Goal: Task Accomplishment & Management: Complete application form

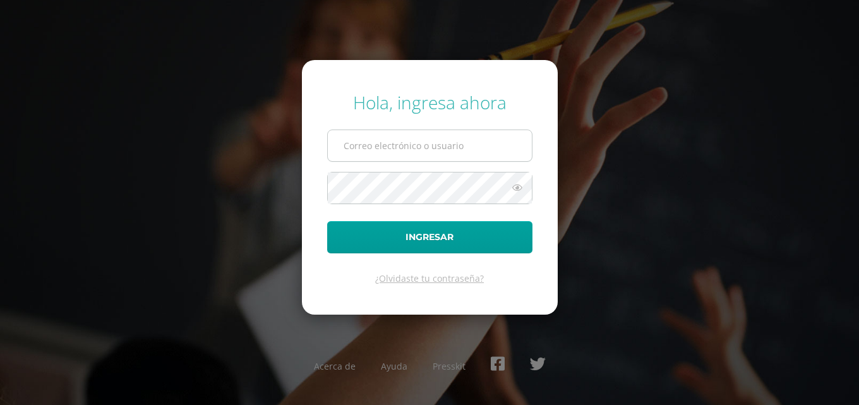
click at [399, 150] on input "text" at bounding box center [430, 145] width 204 height 31
paste input "gustavohernandez14@colegioselshaddai.edu.gt"
type input "gustavohernandez14@colegioselshaddai.edu.gt"
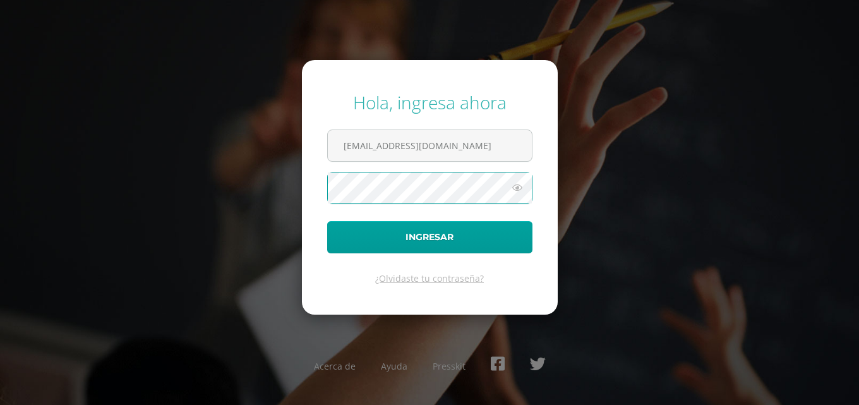
scroll to position [0, 0]
click at [327, 221] on button "Ingresar" at bounding box center [429, 237] width 205 height 32
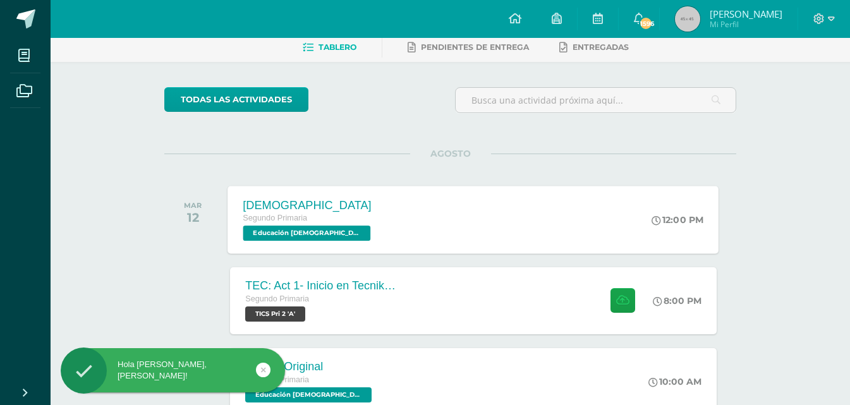
scroll to position [126, 0]
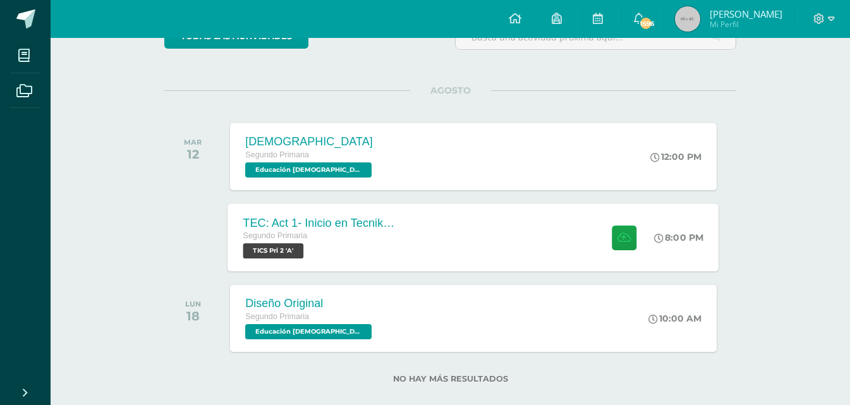
click at [638, 243] on div at bounding box center [621, 237] width 62 height 68
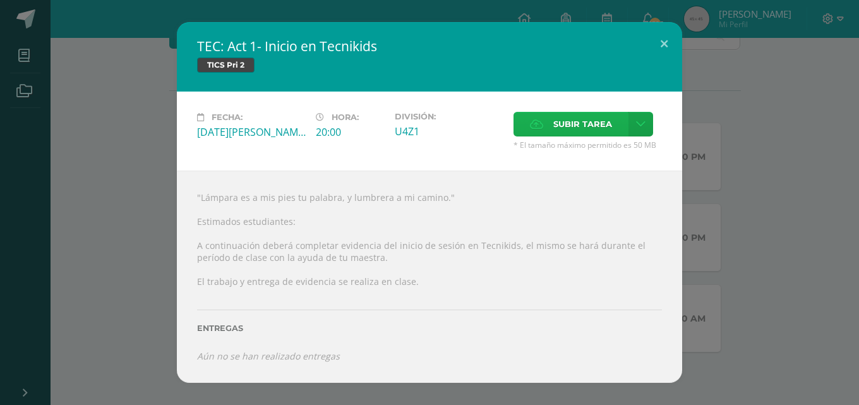
click at [591, 129] on span "Subir tarea" at bounding box center [582, 123] width 59 height 23
click at [0, 0] on input "Subir tarea" at bounding box center [0, 0] width 0 height 0
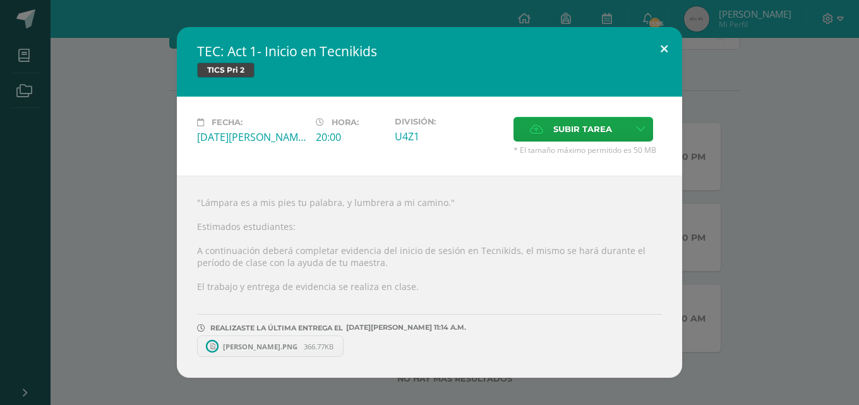
click at [663, 46] on button at bounding box center [664, 48] width 36 height 43
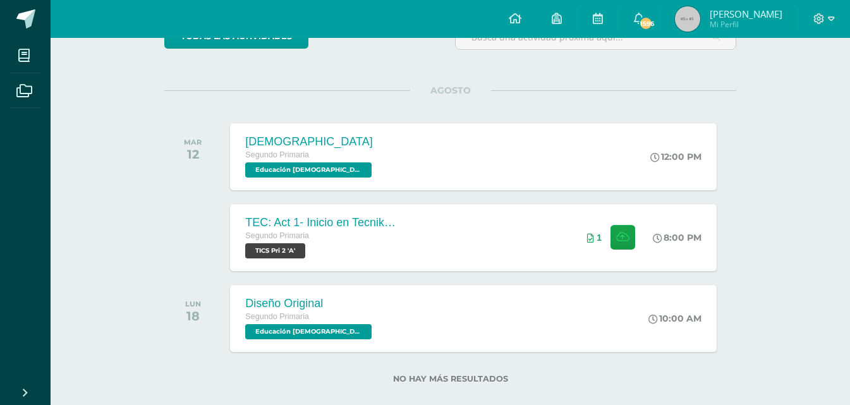
click at [843, 21] on div at bounding box center [824, 19] width 52 height 38
click at [832, 16] on icon at bounding box center [831, 18] width 7 height 11
click at [815, 85] on span "Cerrar sesión" at bounding box center [791, 86] width 57 height 12
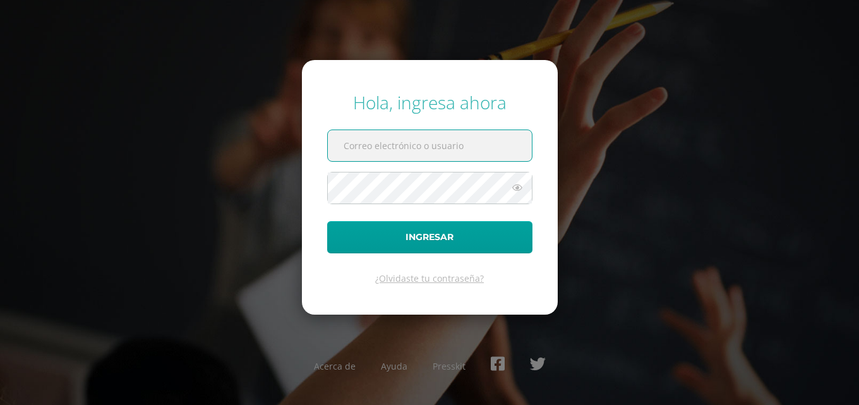
click at [396, 148] on input "text" at bounding box center [430, 145] width 204 height 31
paste input "annikajuarez14@colegioselshaddai.edu.gt"
type input "annikajuarez14@colegioselshaddai.edu.gt"
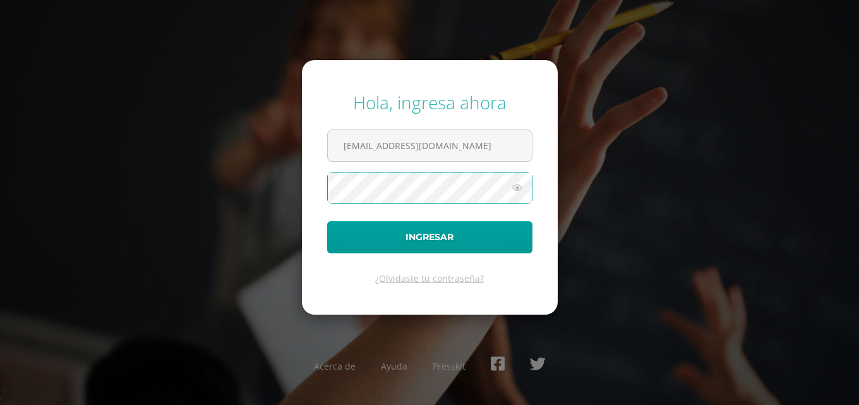
scroll to position [0, 0]
click at [327, 221] on button "Ingresar" at bounding box center [429, 237] width 205 height 32
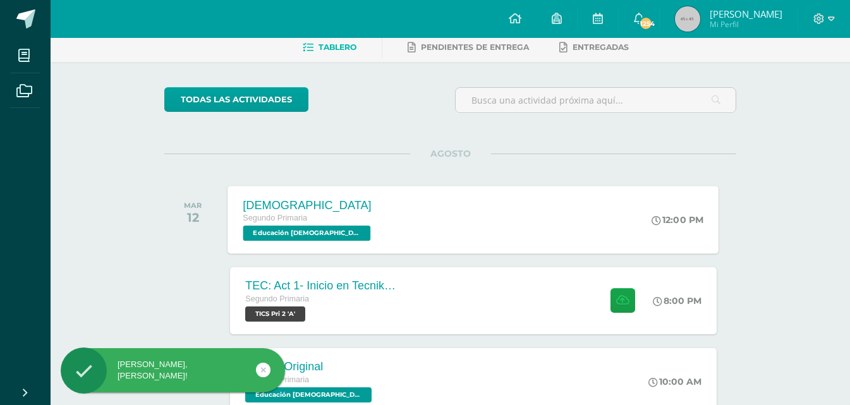
scroll to position [126, 0]
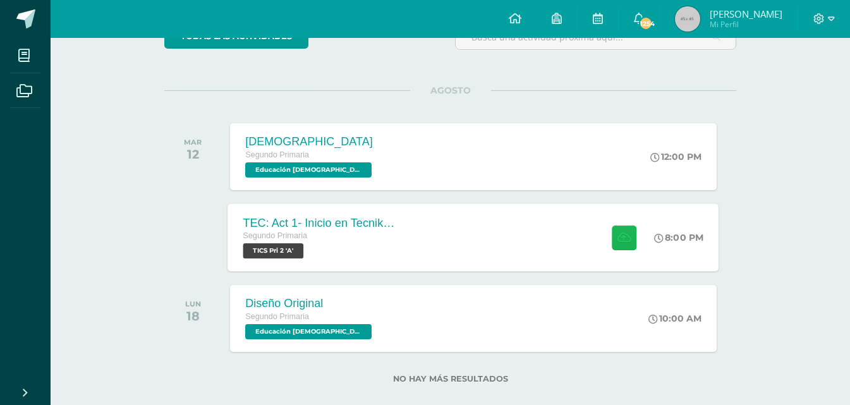
click at [619, 245] on button at bounding box center [623, 237] width 25 height 25
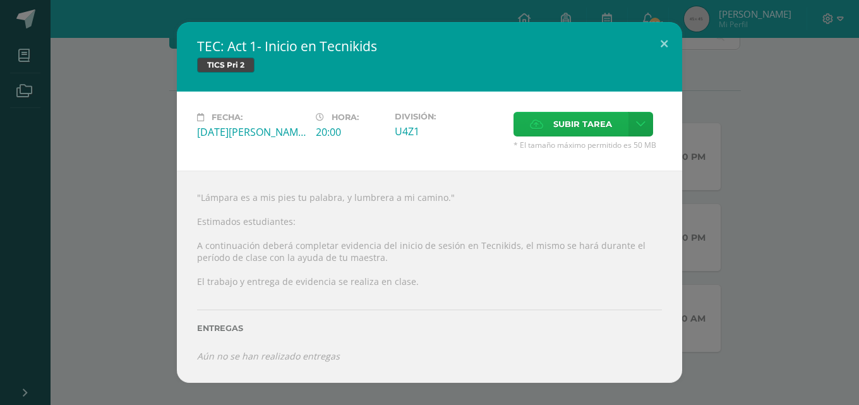
click at [576, 129] on span "Subir tarea" at bounding box center [582, 123] width 59 height 23
click at [0, 0] on input "Subir tarea" at bounding box center [0, 0] width 0 height 0
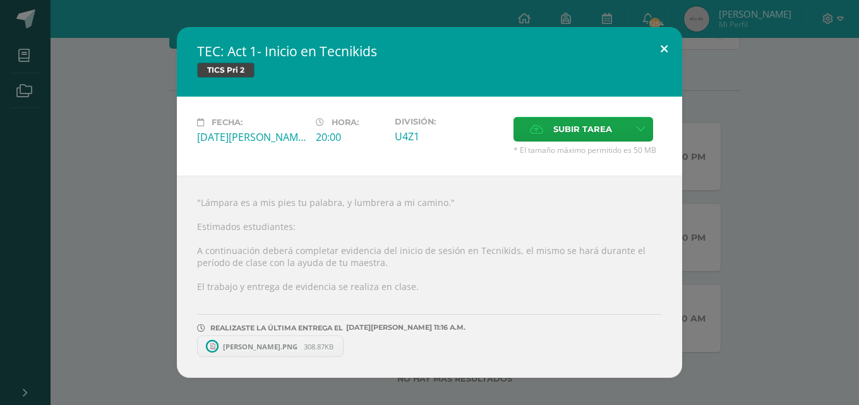
click at [660, 30] on button at bounding box center [664, 48] width 36 height 43
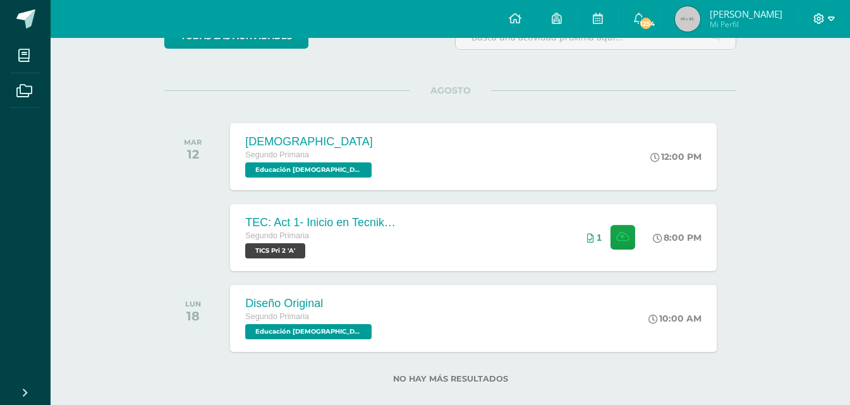
click at [830, 20] on icon at bounding box center [831, 18] width 7 height 4
click at [788, 87] on span "Cerrar sesión" at bounding box center [791, 86] width 57 height 12
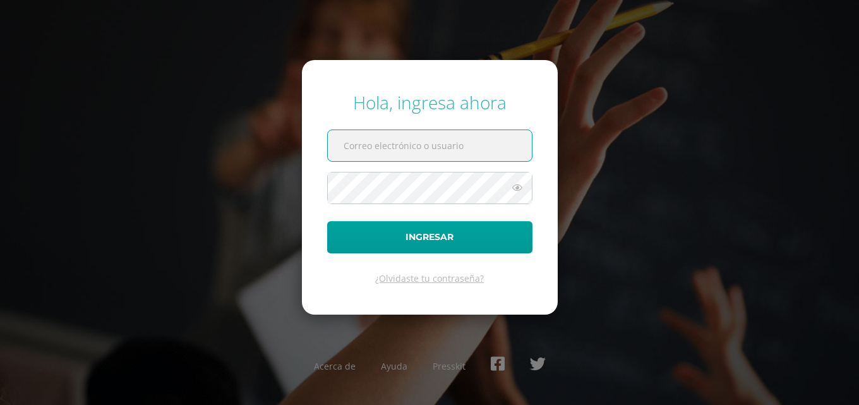
paste input "[EMAIL_ADDRESS][DOMAIN_NAME]"
type input "[EMAIL_ADDRESS][DOMAIN_NAME]"
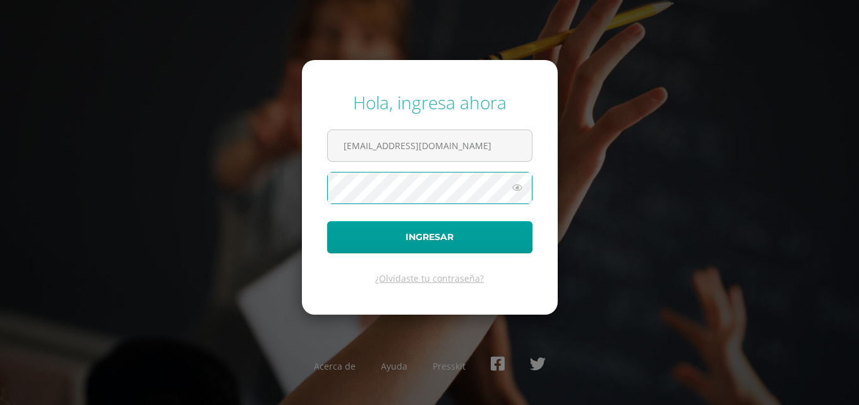
click at [327, 221] on button "Ingresar" at bounding box center [429, 237] width 205 height 32
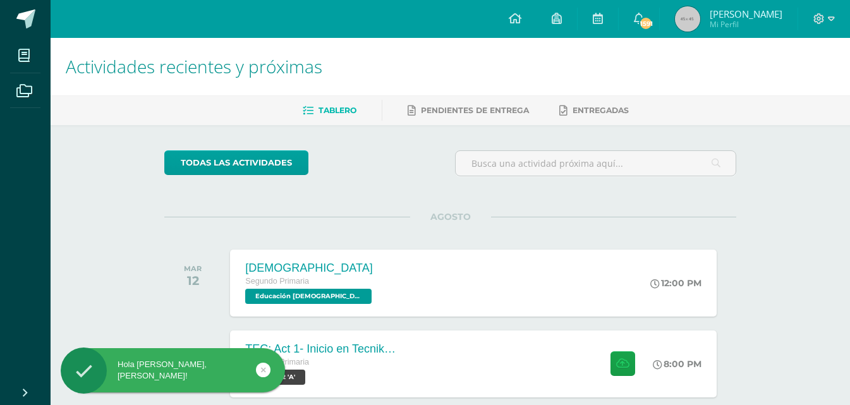
scroll to position [63, 0]
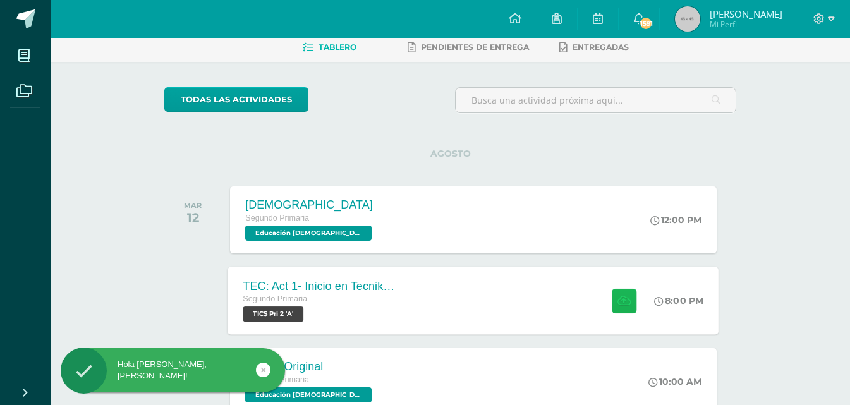
click at [627, 306] on button at bounding box center [623, 300] width 25 height 25
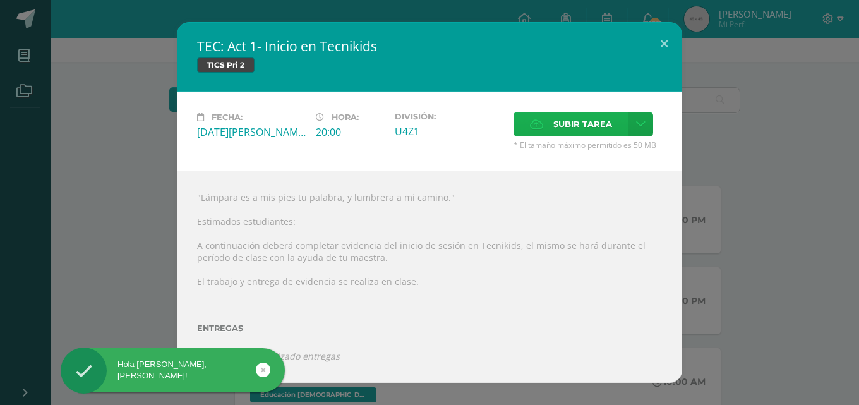
click at [579, 119] on span "Subir tarea" at bounding box center [582, 123] width 59 height 23
click at [0, 0] on input "Subir tarea" at bounding box center [0, 0] width 0 height 0
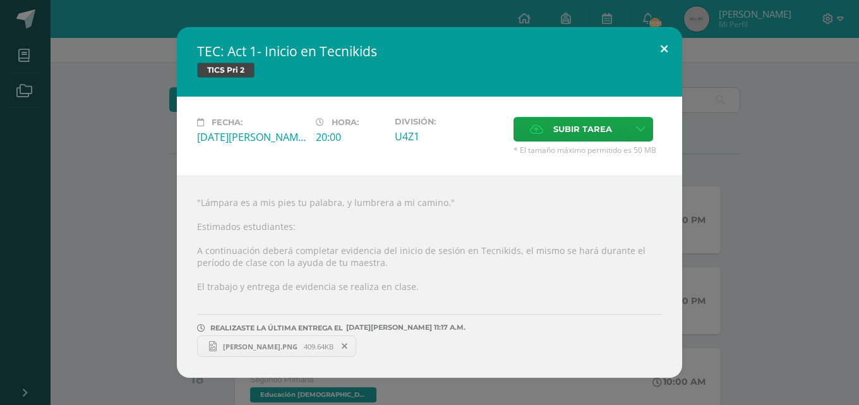
click at [665, 42] on button at bounding box center [664, 48] width 36 height 43
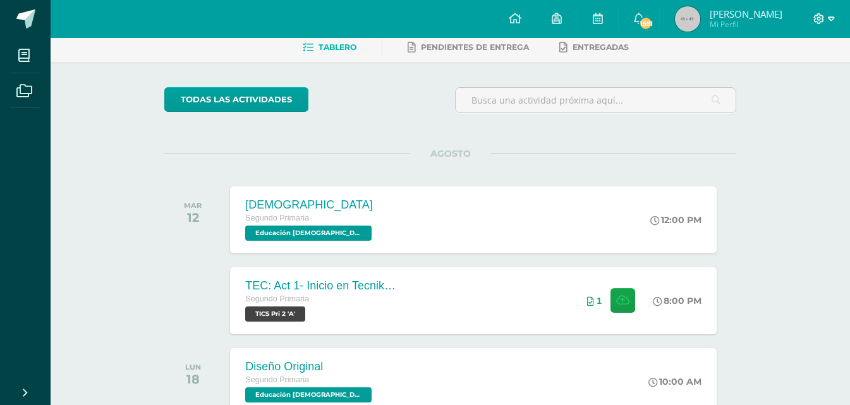
click at [831, 21] on icon at bounding box center [831, 18] width 7 height 11
click at [816, 81] on span "Cerrar sesión" at bounding box center [791, 86] width 57 height 12
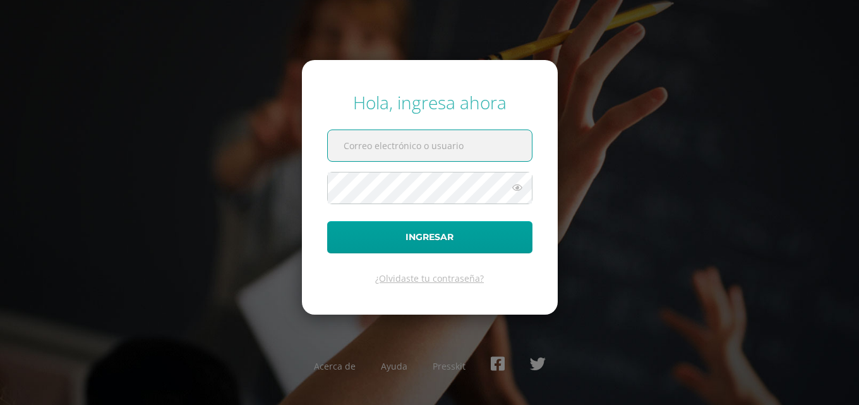
paste input "carlosrodas14@colegioselshaddai.edu.gt"
type input "carlosrodas14@colegioselshaddai.edu.gt"
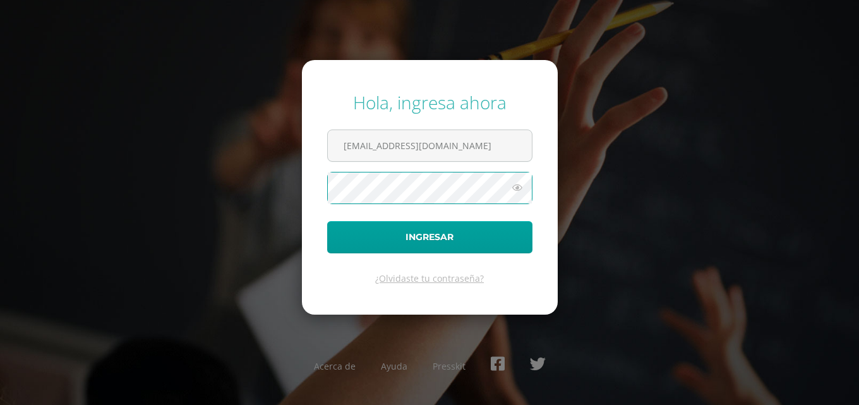
scroll to position [0, 0]
click at [327, 221] on button "Ingresar" at bounding box center [429, 237] width 205 height 32
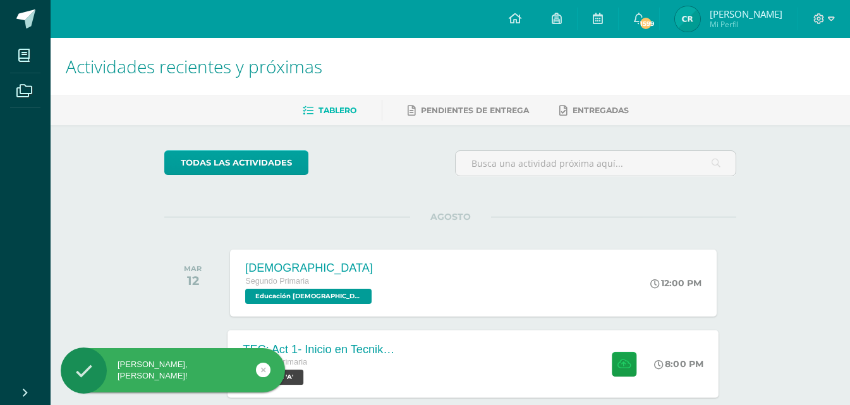
scroll to position [63, 0]
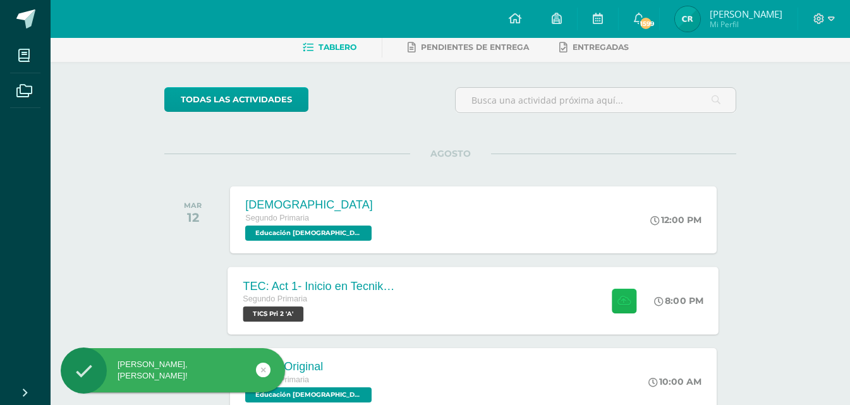
click at [623, 301] on icon at bounding box center [623, 300] width 13 height 11
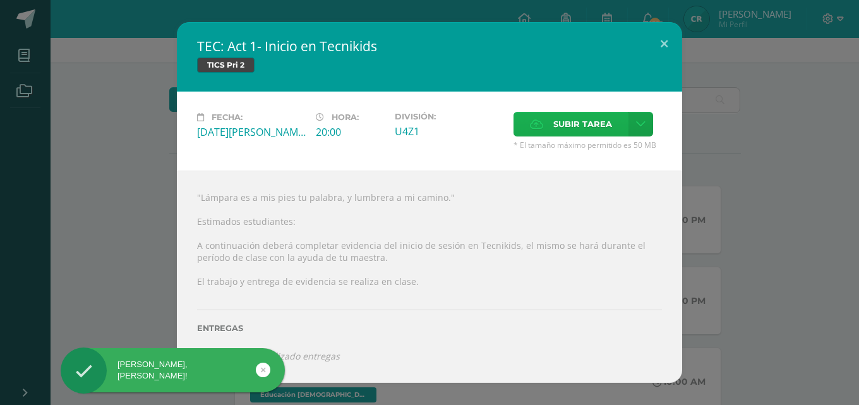
click at [563, 128] on span "Subir tarea" at bounding box center [582, 123] width 59 height 23
click at [0, 0] on input "Subir tarea" at bounding box center [0, 0] width 0 height 0
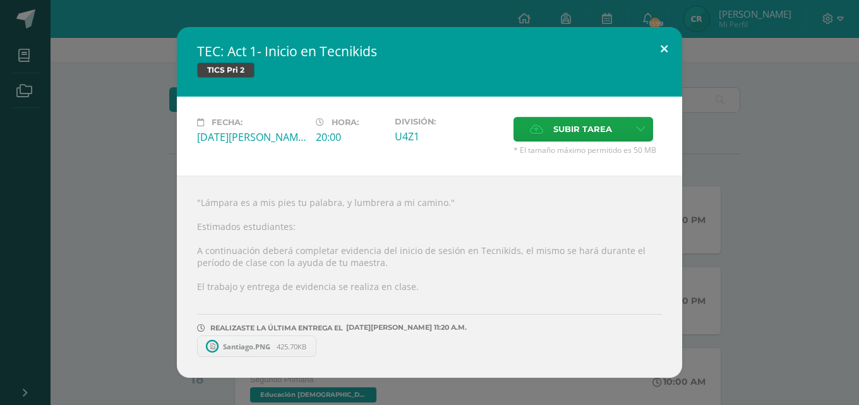
click at [664, 51] on button at bounding box center [664, 48] width 36 height 43
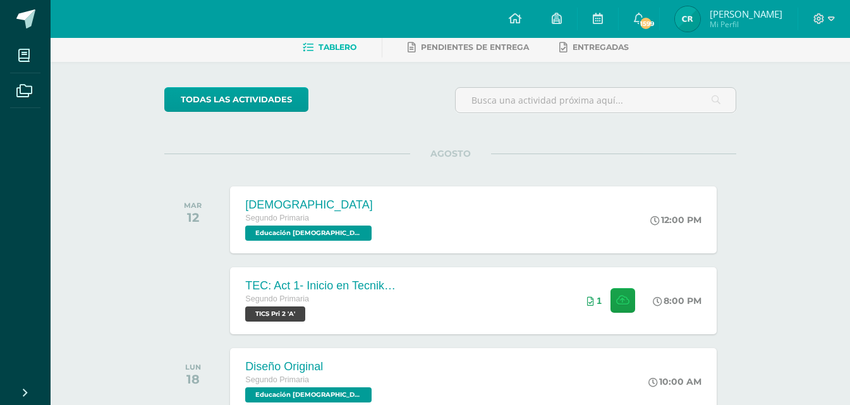
click at [840, 23] on div at bounding box center [824, 19] width 52 height 38
click at [834, 26] on div at bounding box center [824, 19] width 52 height 38
click at [830, 23] on icon at bounding box center [831, 18] width 7 height 11
click at [798, 83] on span "Cerrar sesión" at bounding box center [791, 86] width 57 height 12
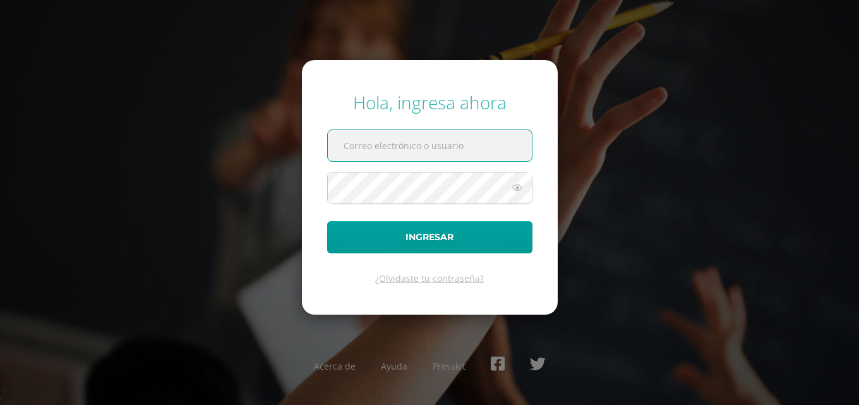
paste input "[EMAIL_ADDRESS][DOMAIN_NAME]"
type input "[EMAIL_ADDRESS][DOMAIN_NAME]"
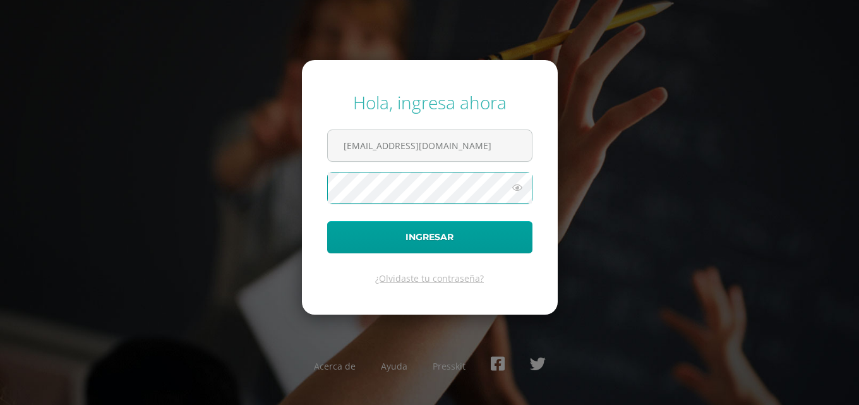
click at [327, 221] on button "Ingresar" at bounding box center [429, 237] width 205 height 32
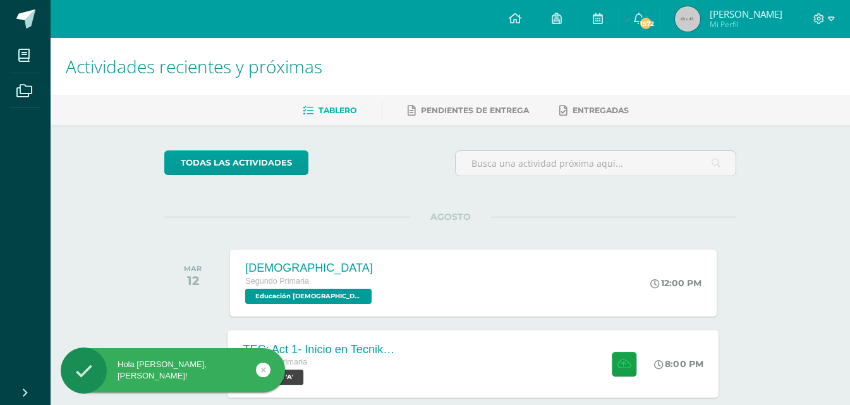
click at [613, 383] on div at bounding box center [621, 364] width 62 height 68
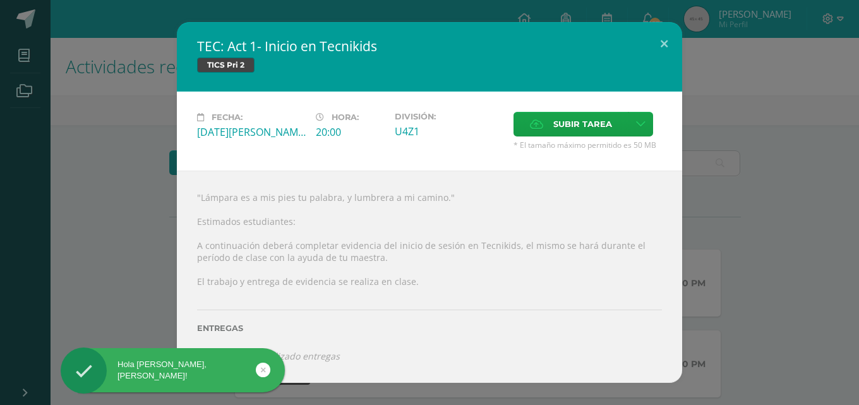
click at [606, 107] on div "Fecha: [DATE][PERSON_NAME] Hora: 20:00 División: U4Z1" at bounding box center [429, 131] width 505 height 79
click at [596, 126] on span "Subir tarea" at bounding box center [582, 123] width 59 height 23
click at [0, 0] on input "Subir tarea" at bounding box center [0, 0] width 0 height 0
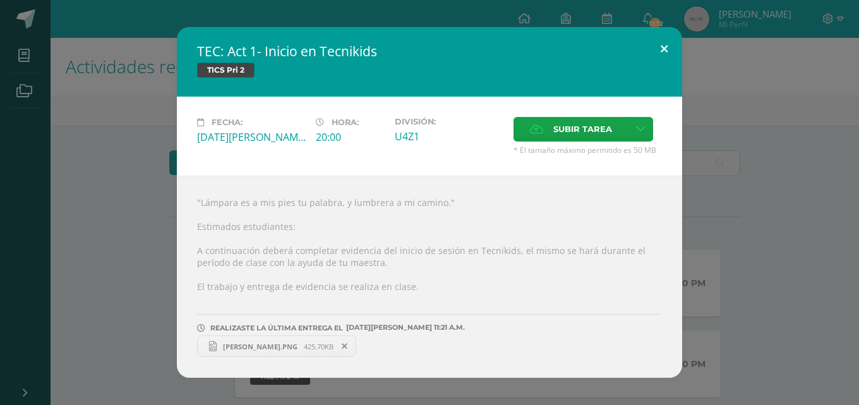
click at [665, 45] on button at bounding box center [664, 48] width 36 height 43
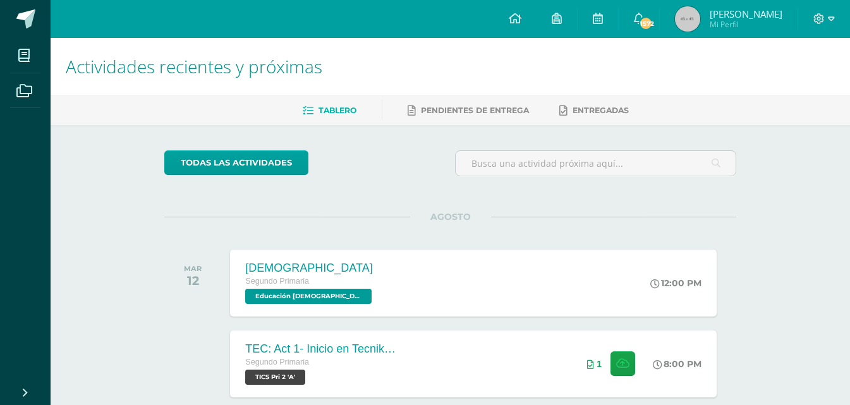
click at [839, 19] on div at bounding box center [824, 19] width 52 height 38
click at [832, 21] on icon at bounding box center [831, 18] width 7 height 11
click at [800, 87] on span "Cerrar sesión" at bounding box center [791, 86] width 57 height 12
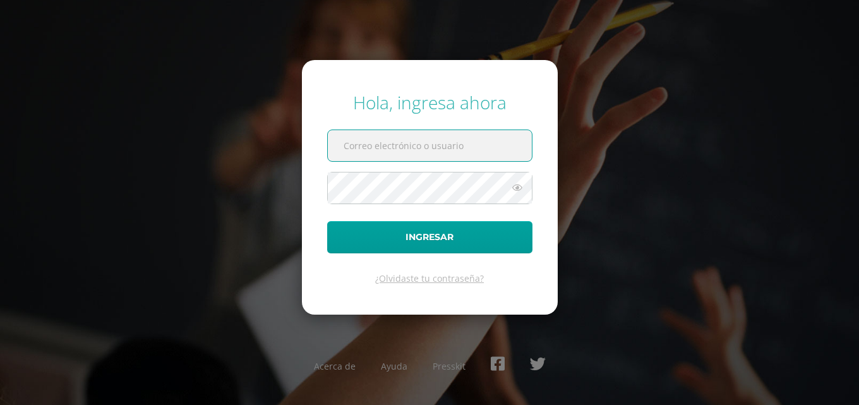
paste input "nataliacerrato14@colegioselshaddai.edu.gt"
type input "nataliacerrato14@colegioselshaddai.edu.gt"
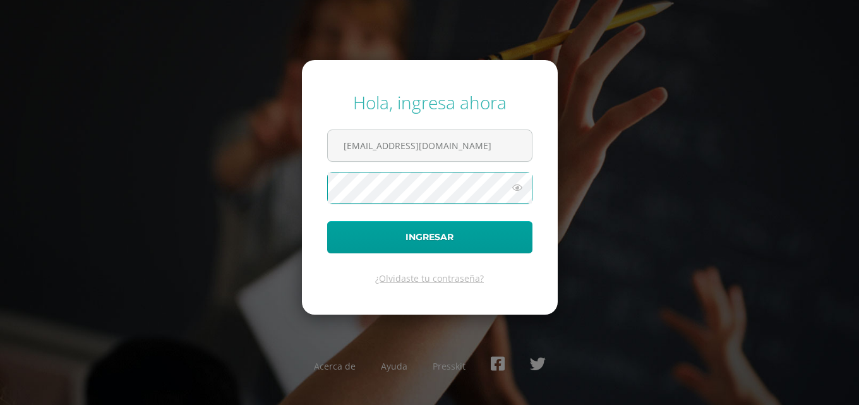
scroll to position [0, 0]
click at [327, 221] on button "Ingresar" at bounding box center [429, 237] width 205 height 32
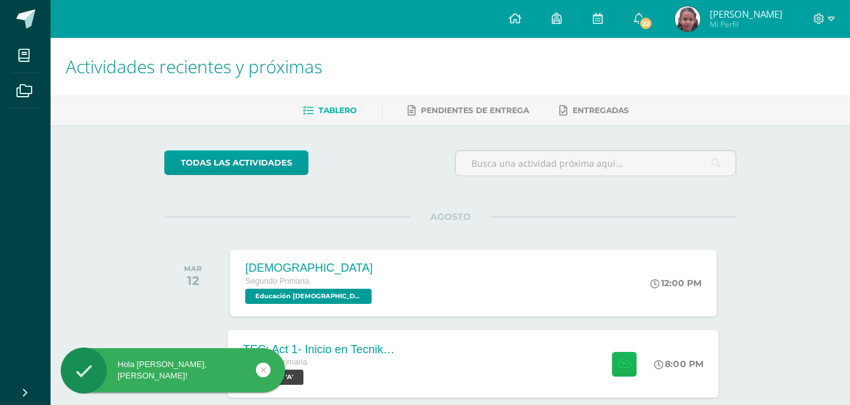
click at [626, 358] on icon at bounding box center [623, 363] width 13 height 11
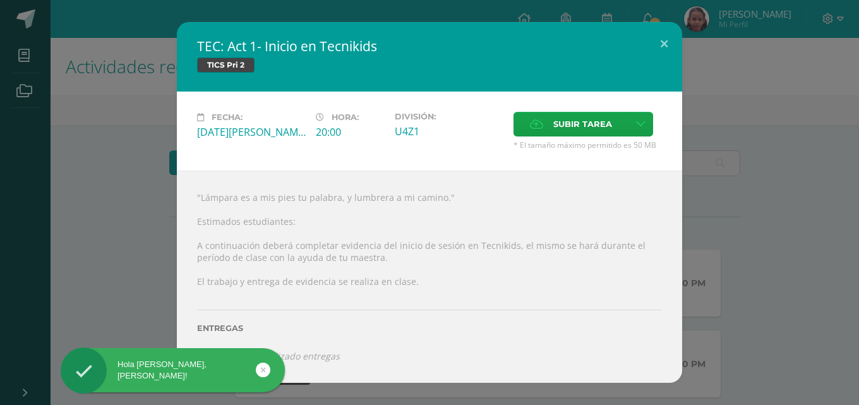
click at [575, 105] on div "Fecha: [DATE][PERSON_NAME] Hora: 20:00 División: U4Z1" at bounding box center [429, 131] width 505 height 79
click at [580, 135] on span "Subir tarea" at bounding box center [582, 123] width 59 height 23
click at [0, 0] on input "Subir tarea" at bounding box center [0, 0] width 0 height 0
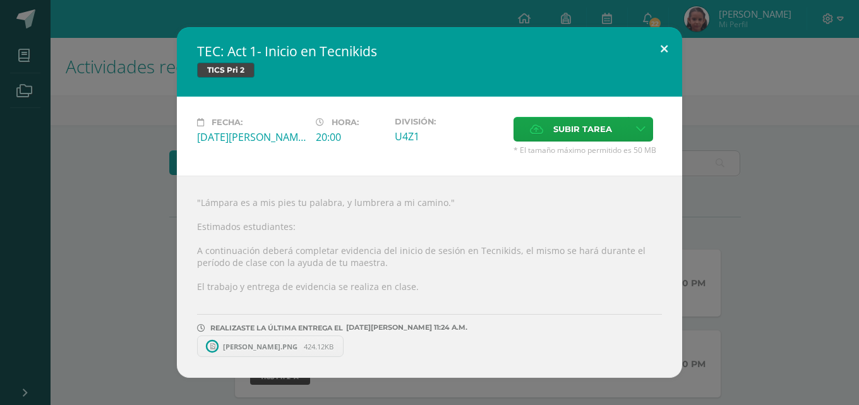
click at [665, 35] on button at bounding box center [664, 48] width 36 height 43
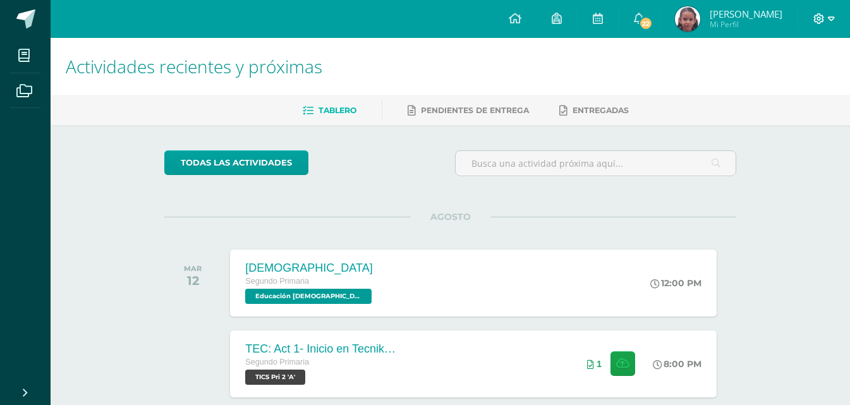
click at [826, 19] on span at bounding box center [823, 19] width 21 height 14
click at [806, 88] on span "Cerrar sesión" at bounding box center [791, 86] width 57 height 12
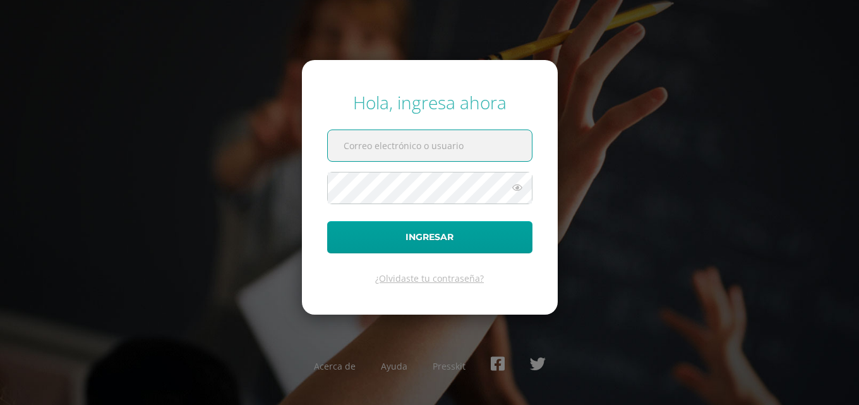
paste input "emilianoaldana14@colegioselshaddai.edu.gt"
type input "emilianoaldana14@colegioselshaddai.edu.gt"
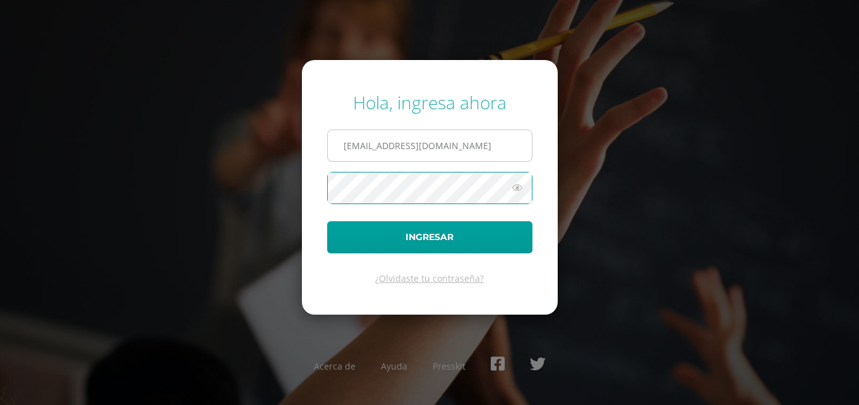
scroll to position [0, 0]
click at [327, 221] on button "Ingresar" at bounding box center [429, 237] width 205 height 32
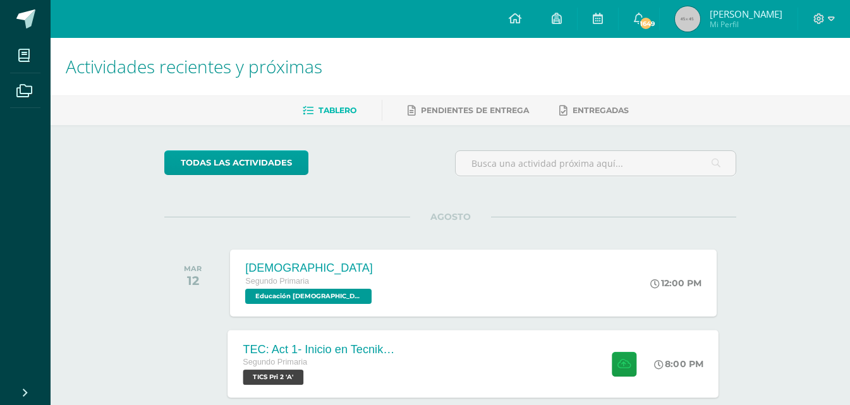
scroll to position [126, 0]
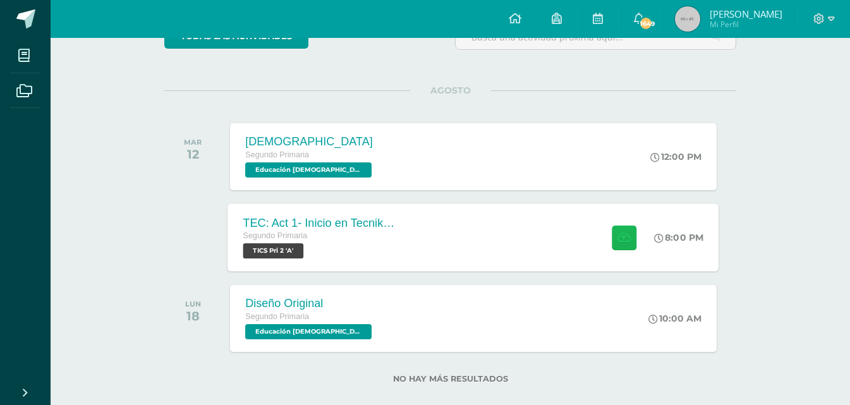
click at [625, 243] on icon at bounding box center [623, 237] width 13 height 11
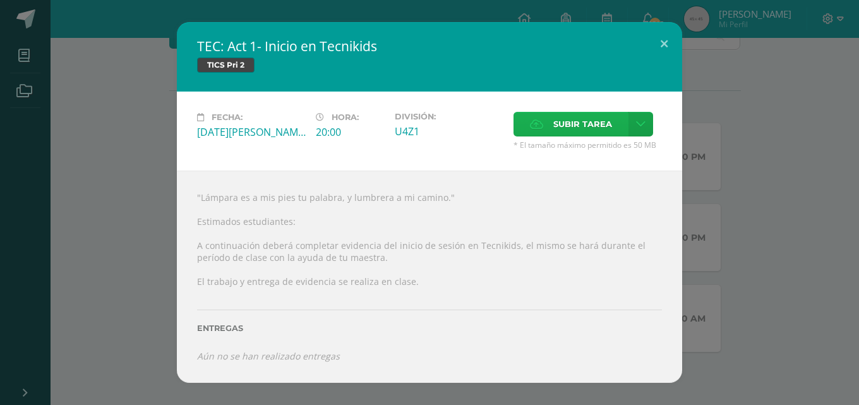
click at [580, 131] on span "Subir tarea" at bounding box center [582, 123] width 59 height 23
click at [0, 0] on input "Subir tarea" at bounding box center [0, 0] width 0 height 0
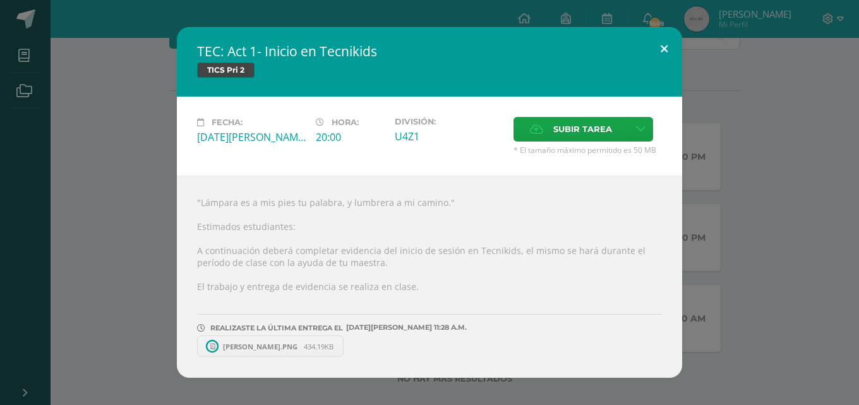
click at [666, 45] on button at bounding box center [664, 48] width 36 height 43
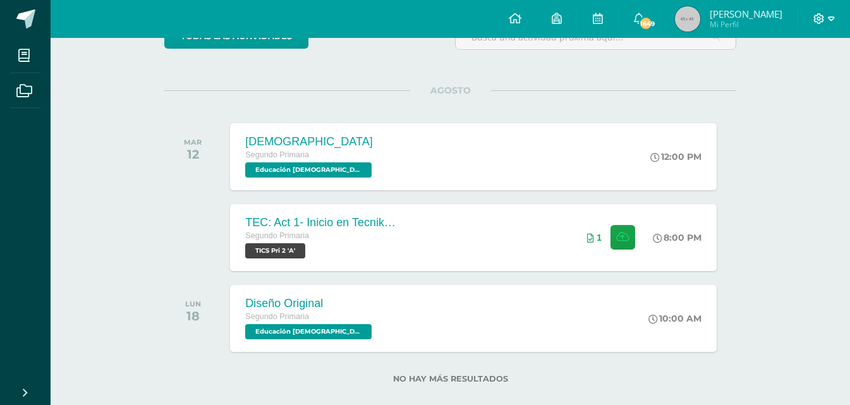
click at [833, 20] on icon at bounding box center [831, 18] width 7 height 11
click at [795, 90] on span "Cerrar sesión" at bounding box center [791, 86] width 57 height 12
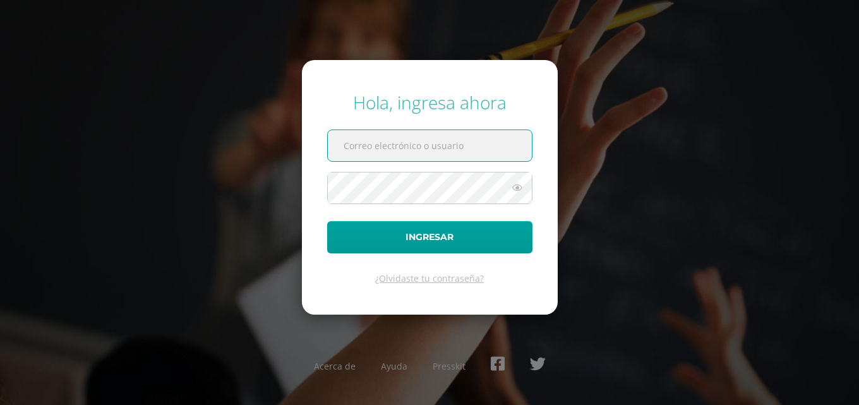
paste input "[EMAIL_ADDRESS][DOMAIN_NAME]"
type input "[EMAIL_ADDRESS][DOMAIN_NAME]"
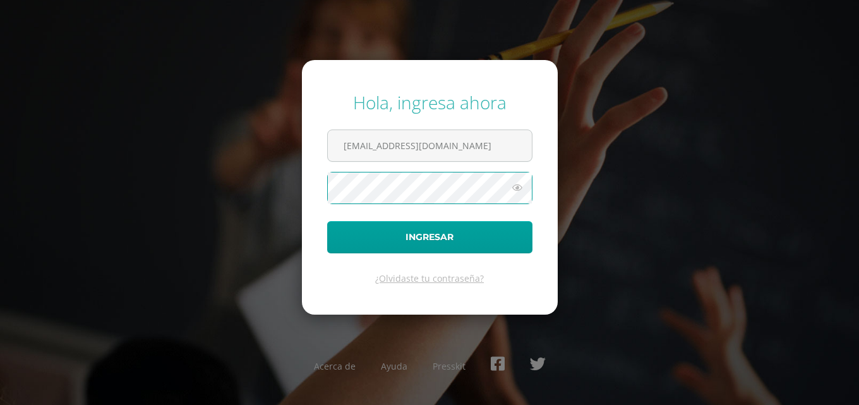
scroll to position [0, 0]
click at [327, 221] on button "Ingresar" at bounding box center [429, 237] width 205 height 32
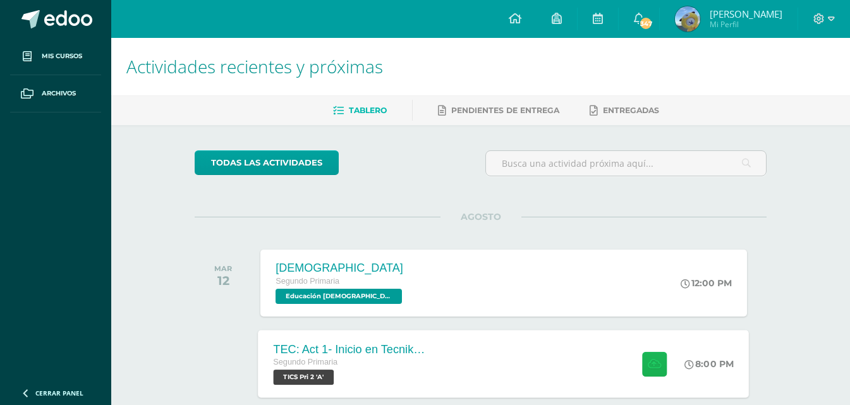
click at [654, 359] on icon at bounding box center [653, 363] width 13 height 11
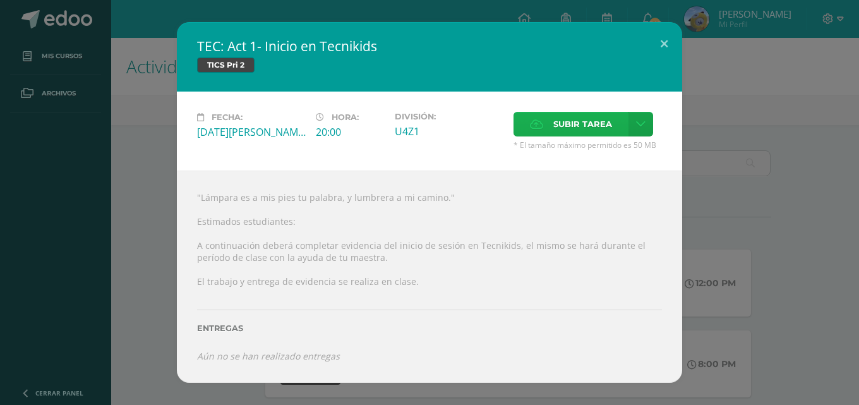
click at [591, 116] on span "Subir tarea" at bounding box center [582, 123] width 59 height 23
click at [0, 0] on input "Subir tarea" at bounding box center [0, 0] width 0 height 0
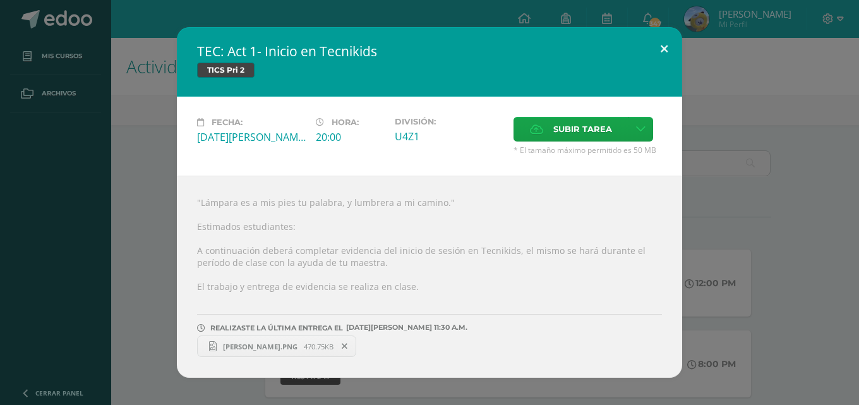
click at [663, 44] on button at bounding box center [664, 48] width 36 height 43
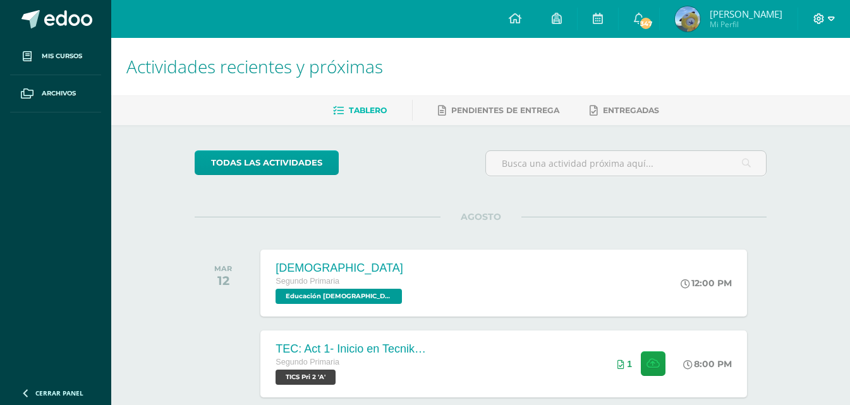
click at [826, 20] on span at bounding box center [823, 19] width 21 height 14
click at [778, 90] on span "Cerrar sesión" at bounding box center [791, 86] width 57 height 12
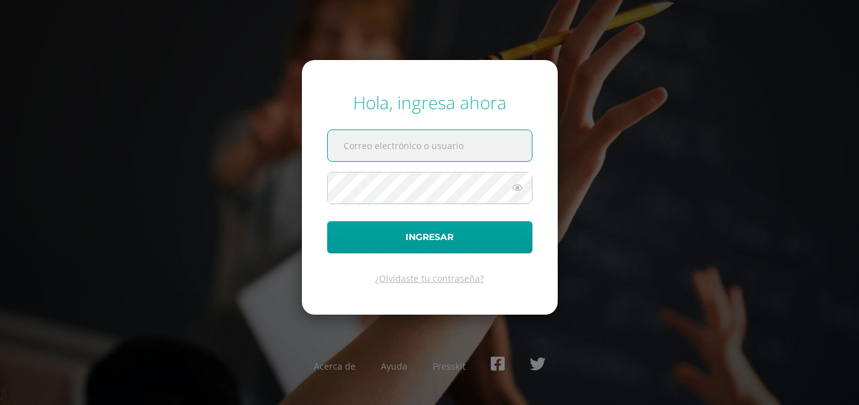
paste input "[EMAIL_ADDRESS][DOMAIN_NAME]"
type input "[EMAIL_ADDRESS][DOMAIN_NAME]"
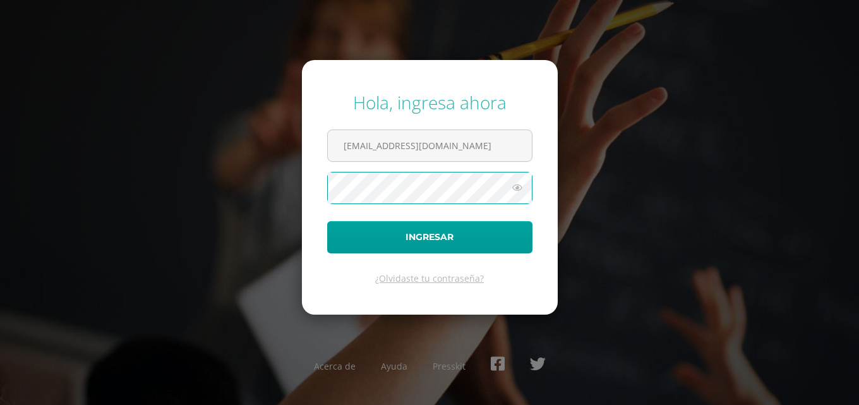
click at [327, 221] on button "Ingresar" at bounding box center [429, 237] width 205 height 32
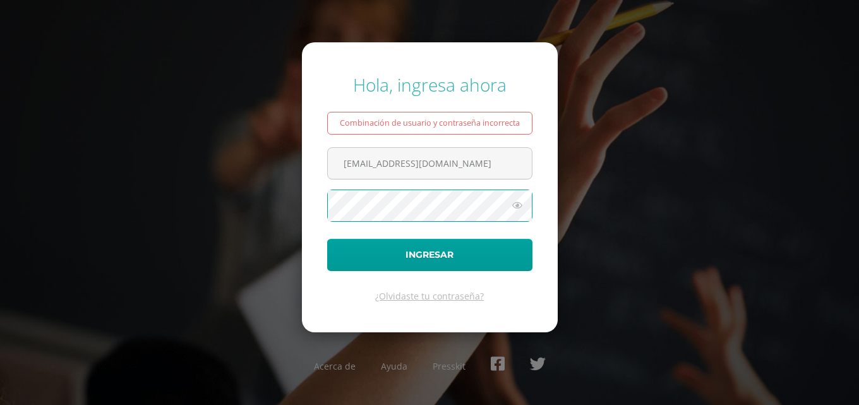
click at [327, 239] on button "Ingresar" at bounding box center [429, 255] width 205 height 32
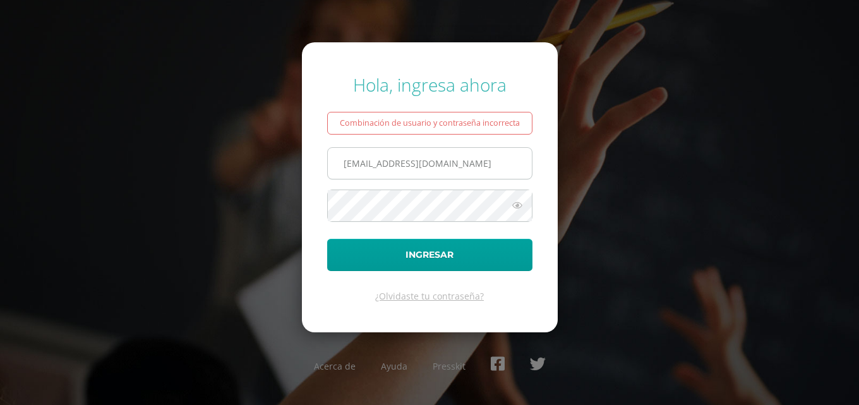
click at [423, 166] on input "[EMAIL_ADDRESS][DOMAIN_NAME]" at bounding box center [430, 163] width 204 height 31
click at [517, 208] on icon at bounding box center [517, 205] width 16 height 15
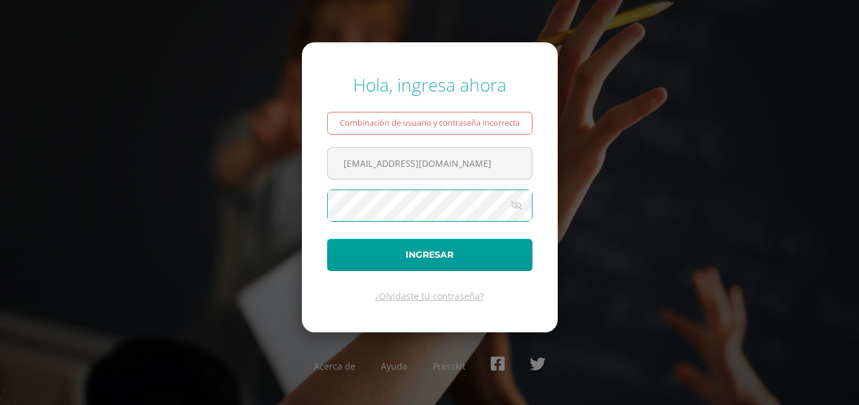
click at [327, 239] on button "Ingresar" at bounding box center [429, 255] width 205 height 32
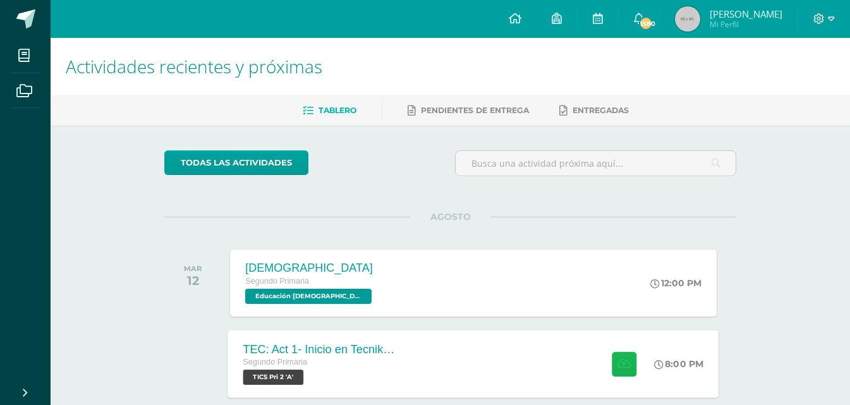
click at [626, 362] on icon at bounding box center [623, 363] width 13 height 11
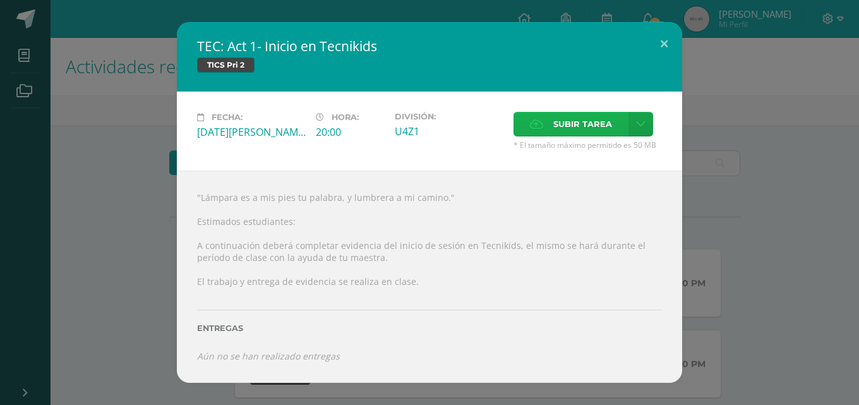
click at [609, 124] on span "Subir tarea" at bounding box center [582, 123] width 59 height 23
click at [0, 0] on input "Subir tarea" at bounding box center [0, 0] width 0 height 0
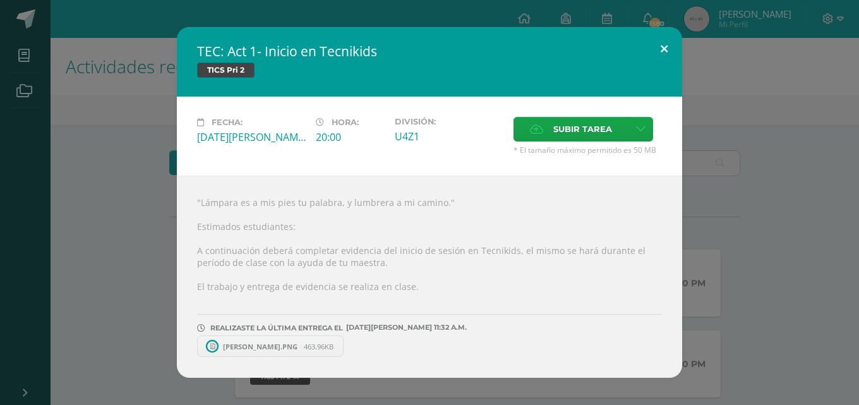
click at [666, 47] on button at bounding box center [664, 48] width 36 height 43
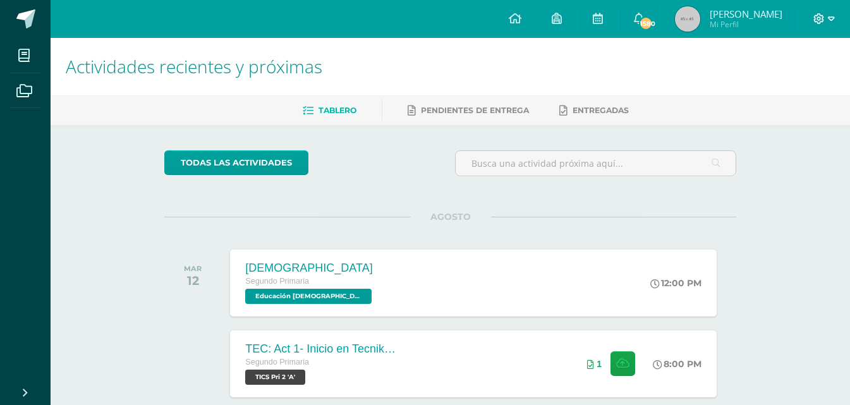
click at [831, 23] on icon at bounding box center [831, 18] width 7 height 11
click at [793, 81] on span "Cerrar sesión" at bounding box center [791, 86] width 57 height 12
